Goal: Task Accomplishment & Management: Use online tool/utility

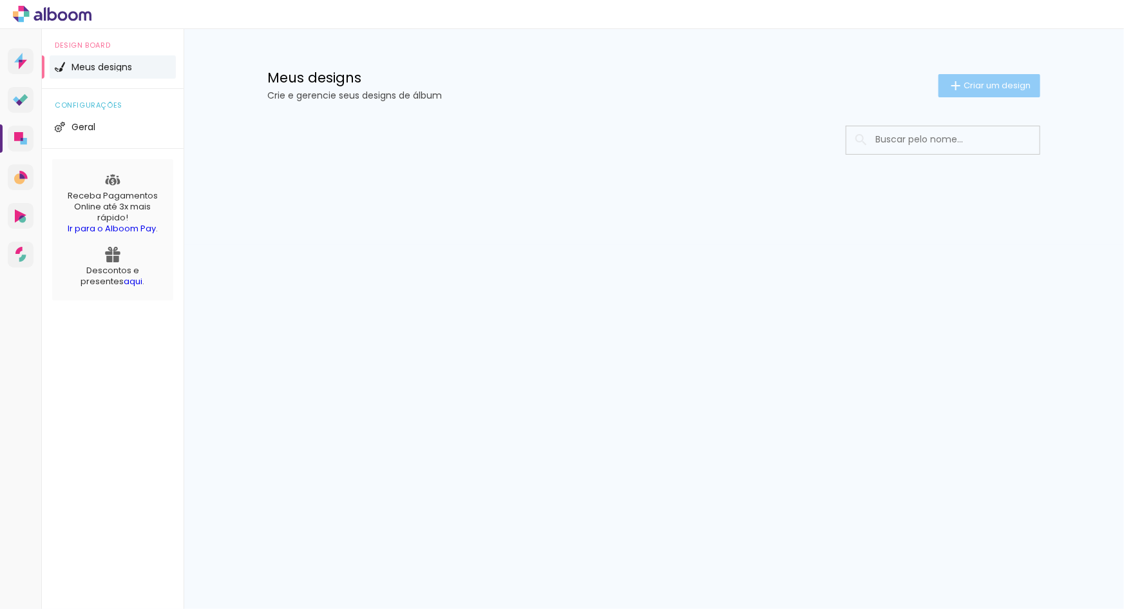
click at [997, 79] on paper-button "Criar um design" at bounding box center [989, 85] width 102 height 23
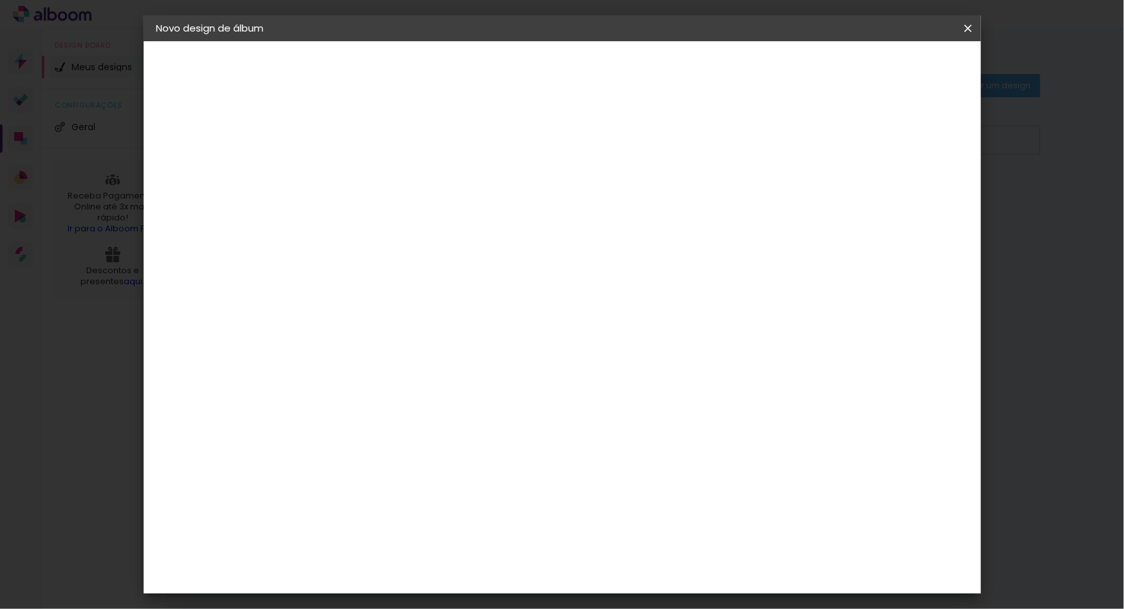
click at [367, 181] on input at bounding box center [367, 173] width 0 height 20
type input "[PERSON_NAME]"
type paper-input "[PERSON_NAME]"
click at [0, 0] on slot "Avançar" at bounding box center [0, 0] width 0 height 0
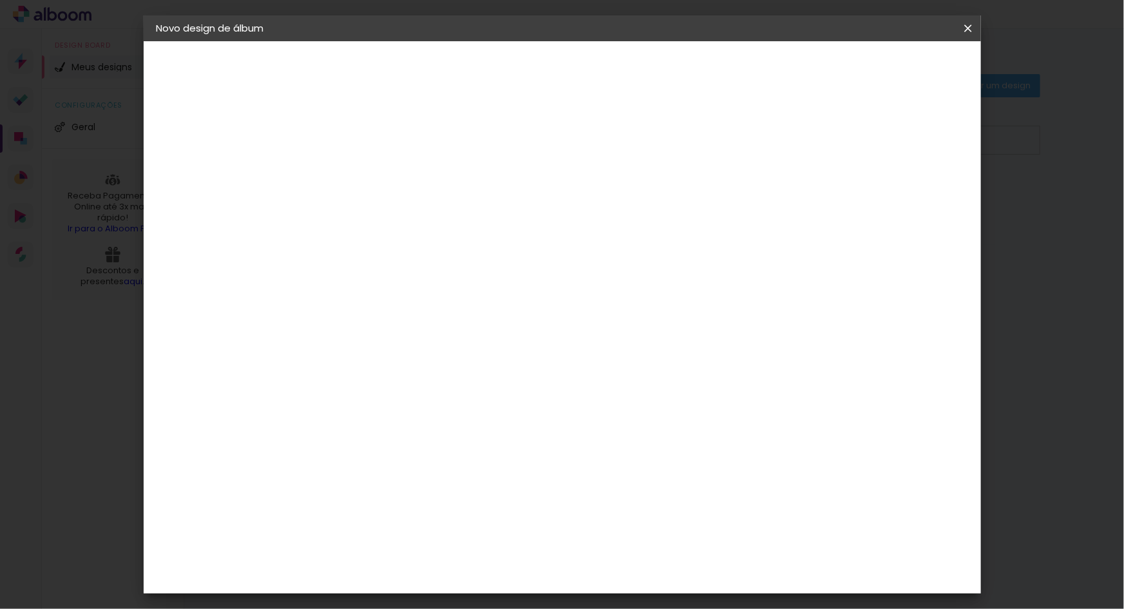
click at [366, 484] on div "[PERSON_NAME]" at bounding box center [401, 489] width 86 height 10
click at [608, 61] on paper-button "Avançar" at bounding box center [576, 68] width 63 height 22
click at [417, 214] on input "text" at bounding box center [392, 224] width 50 height 20
click at [0, 0] on slot "Encadernados" at bounding box center [0, 0] width 0 height 0
type input "Encadernados"
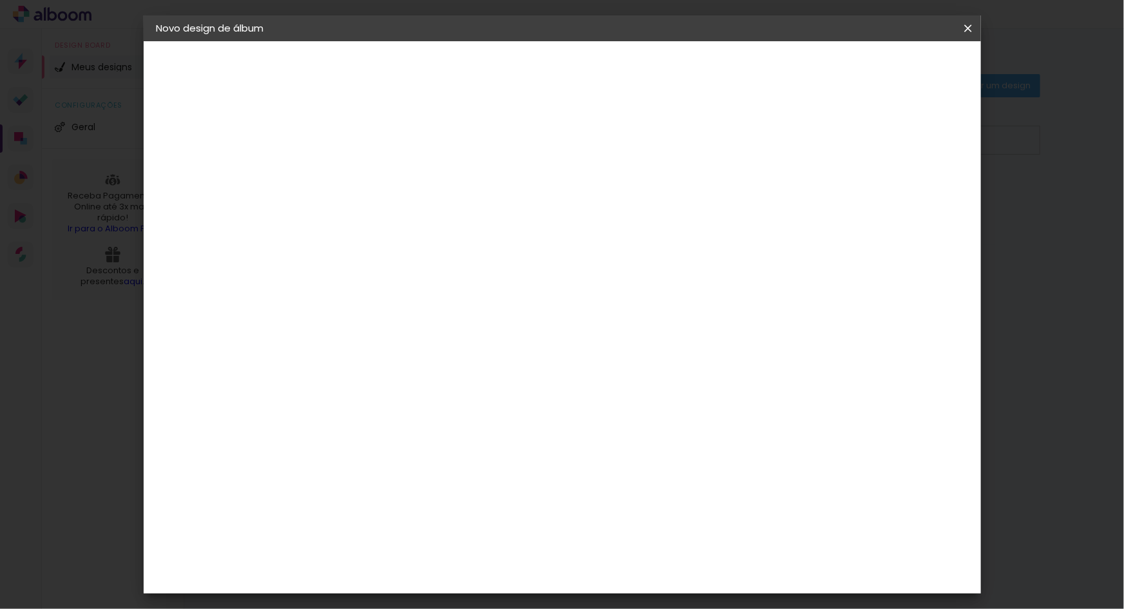
scroll to position [140, 0]
click at [454, 237] on span "25 x 60" at bounding box center [424, 250] width 60 height 26
click at [577, 75] on paper-button "Avançar" at bounding box center [545, 68] width 63 height 22
click at [900, 74] on paper-button "Iniciar design" at bounding box center [859, 68] width 84 height 22
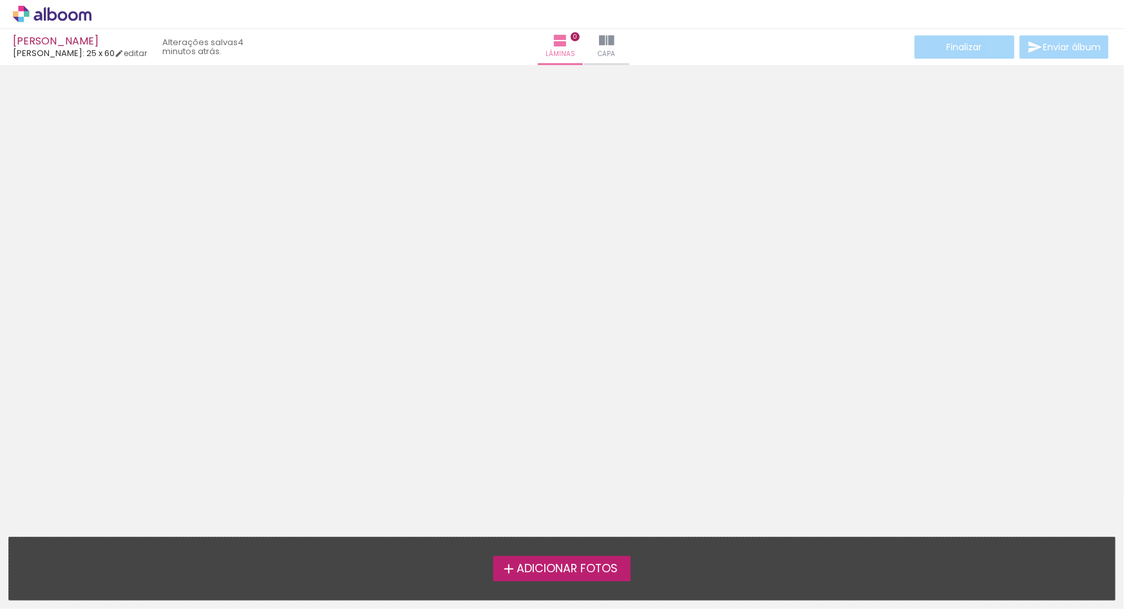
click at [569, 563] on span "Adicionar Fotos" at bounding box center [567, 569] width 101 height 12
click at [0, 0] on input "file" at bounding box center [0, 0] width 0 height 0
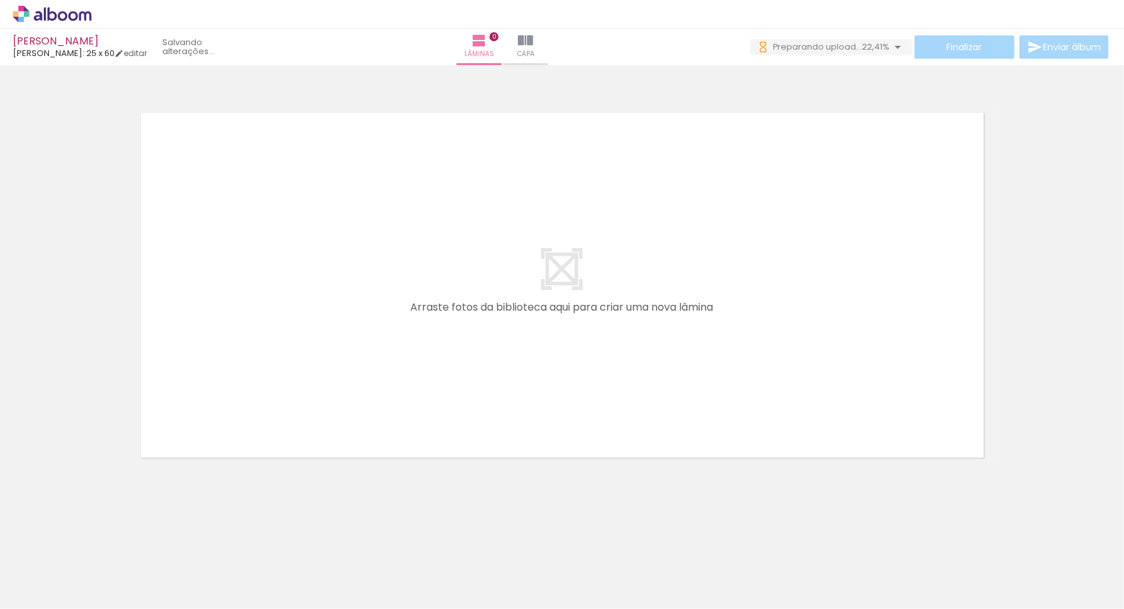
scroll to position [0, 11247]
